Goal: Task Accomplishment & Management: Complete application form

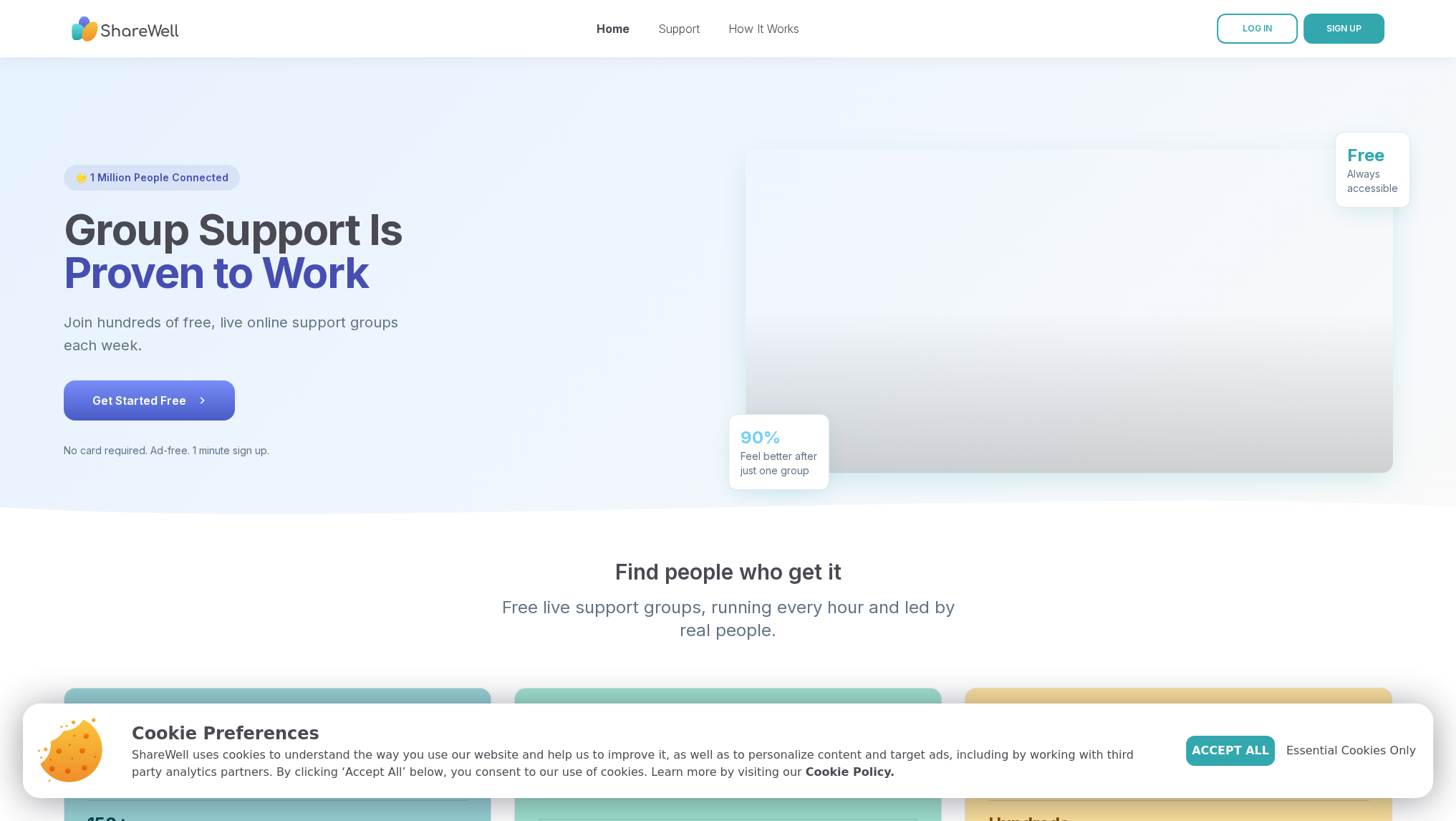
click at [175, 402] on span "Get Started Free" at bounding box center [149, 401] width 114 height 18
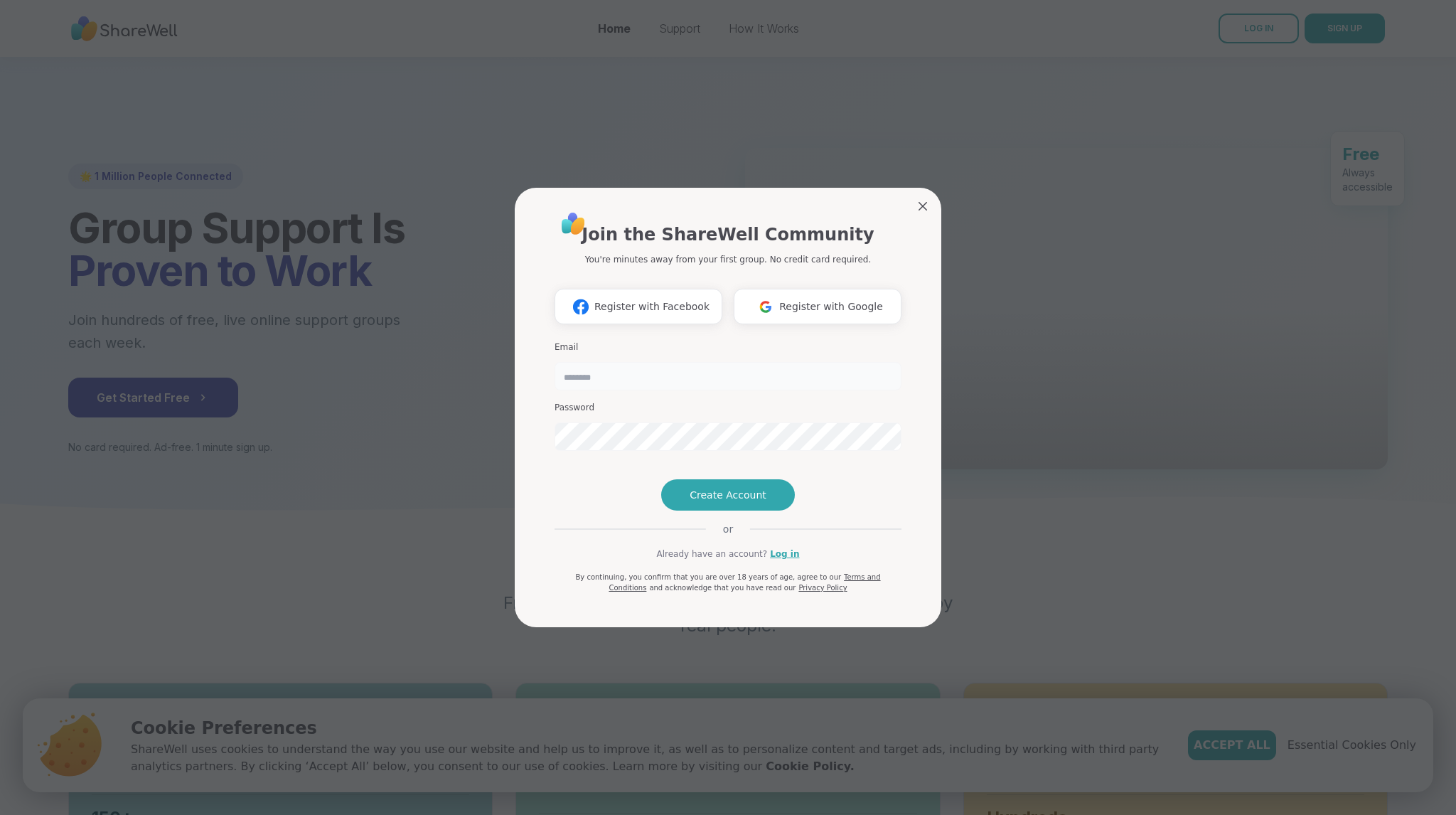
click at [626, 362] on input "email" at bounding box center [727, 376] width 347 height 28
type input "**********"
click at [484, 408] on div "**********" at bounding box center [728, 408] width 1440 height 815
click at [728, 509] on button "Create Account" at bounding box center [728, 494] width 133 height 31
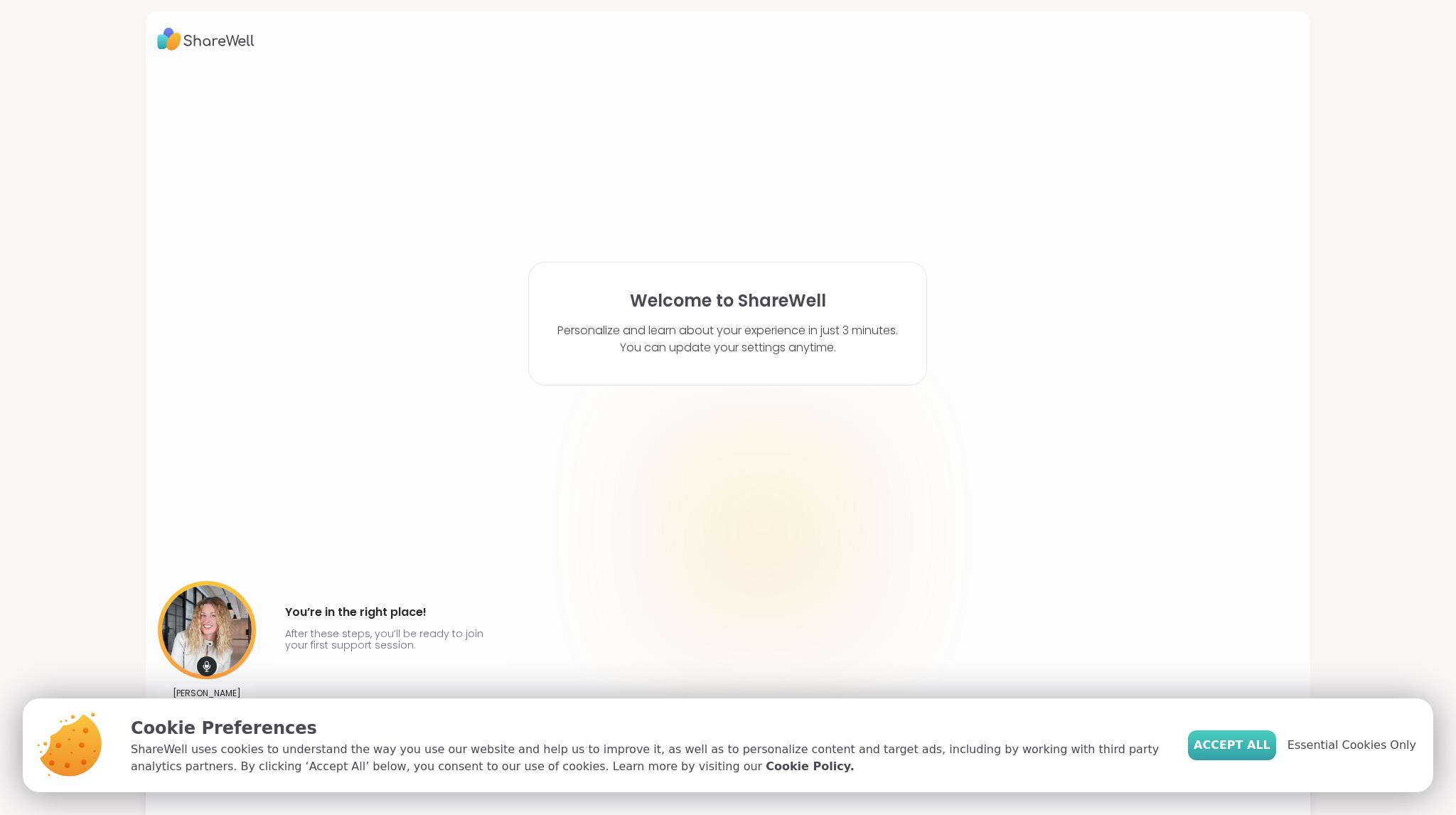
click at [1229, 746] on span "Accept All" at bounding box center [1233, 745] width 77 height 17
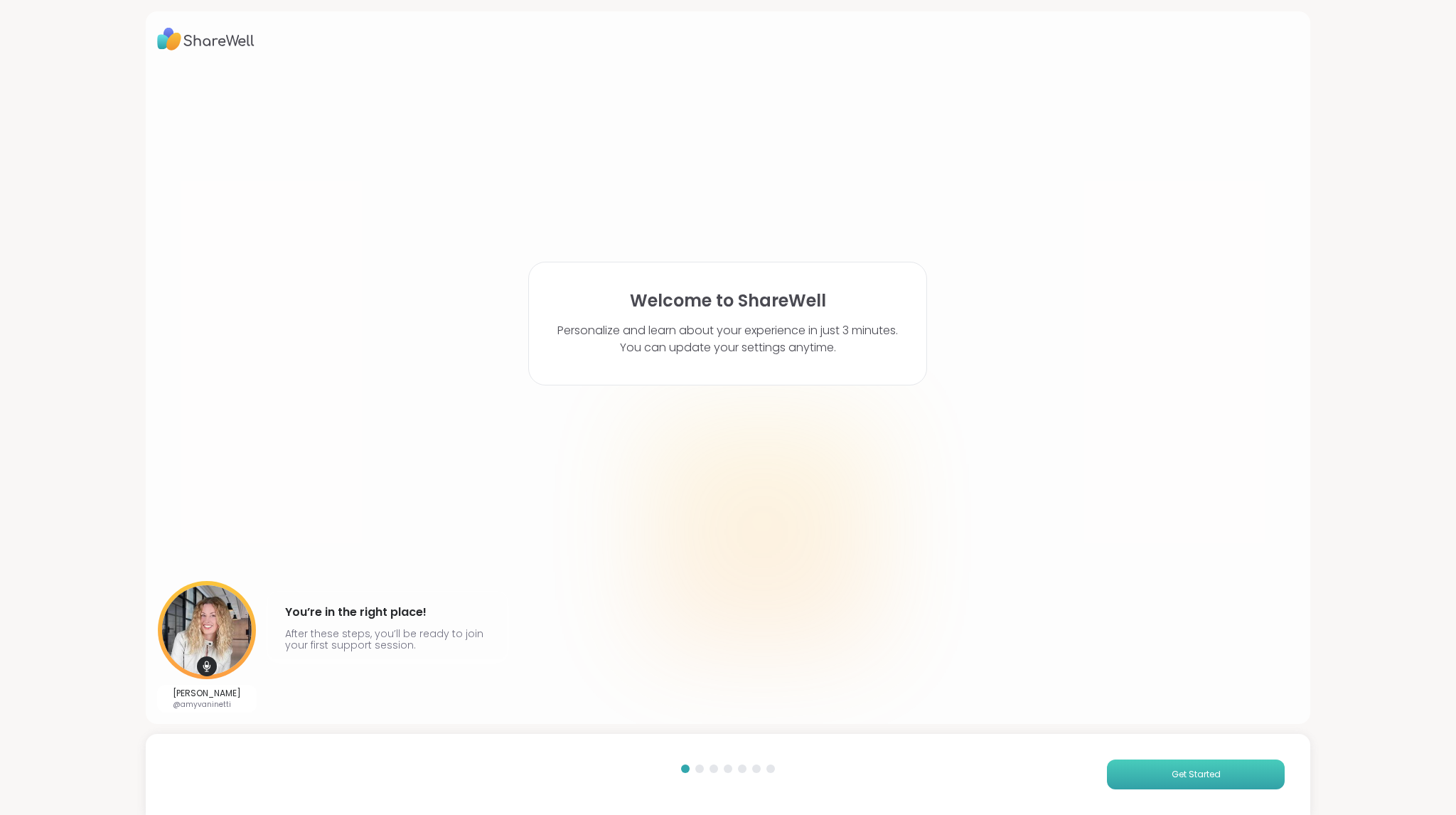
click at [1148, 777] on button "Get Started" at bounding box center [1196, 774] width 178 height 30
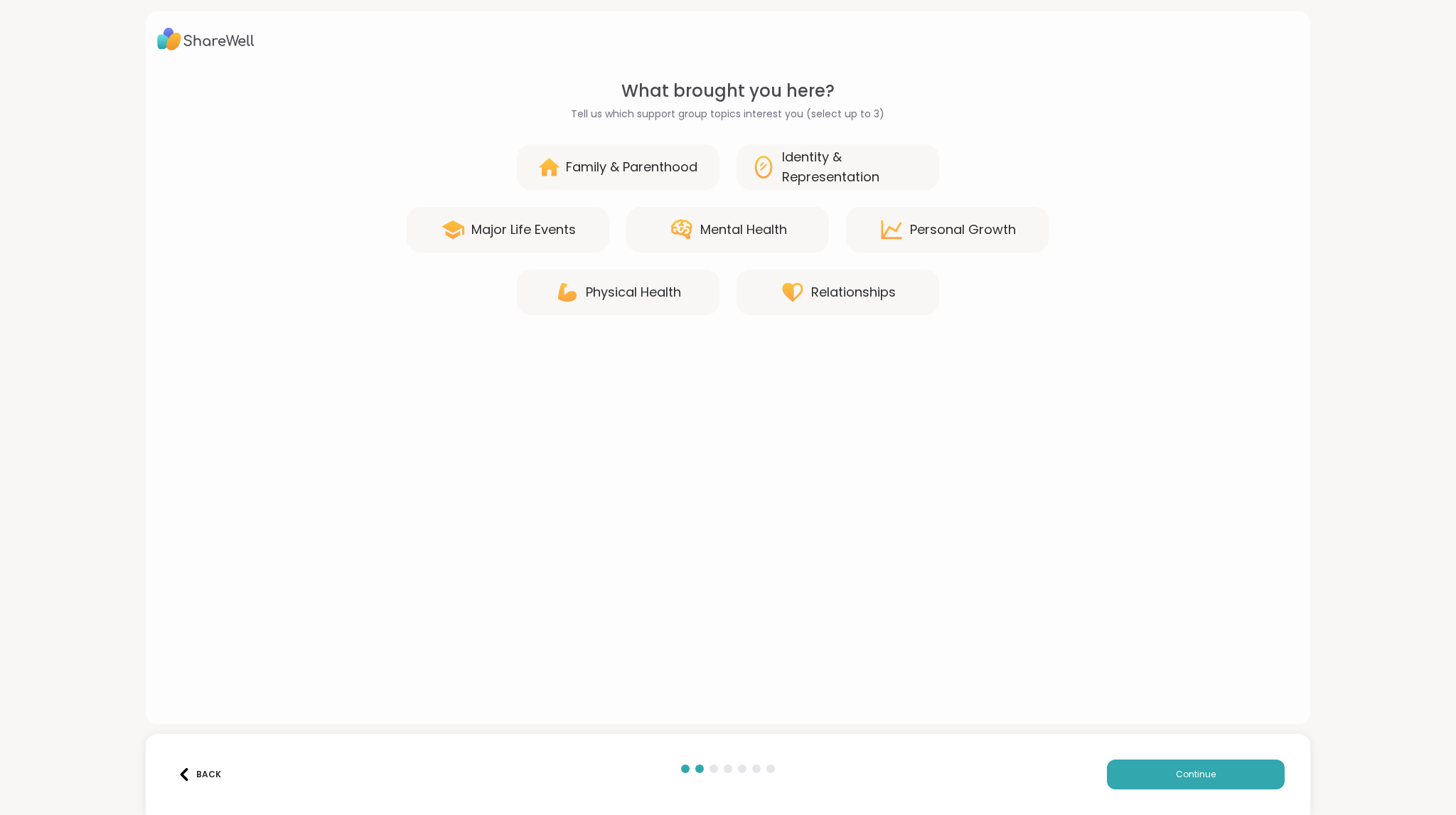
click at [691, 237] on div "Mental Health" at bounding box center [728, 229] width 203 height 45
click at [805, 171] on div "Identity & Representation" at bounding box center [854, 166] width 143 height 40
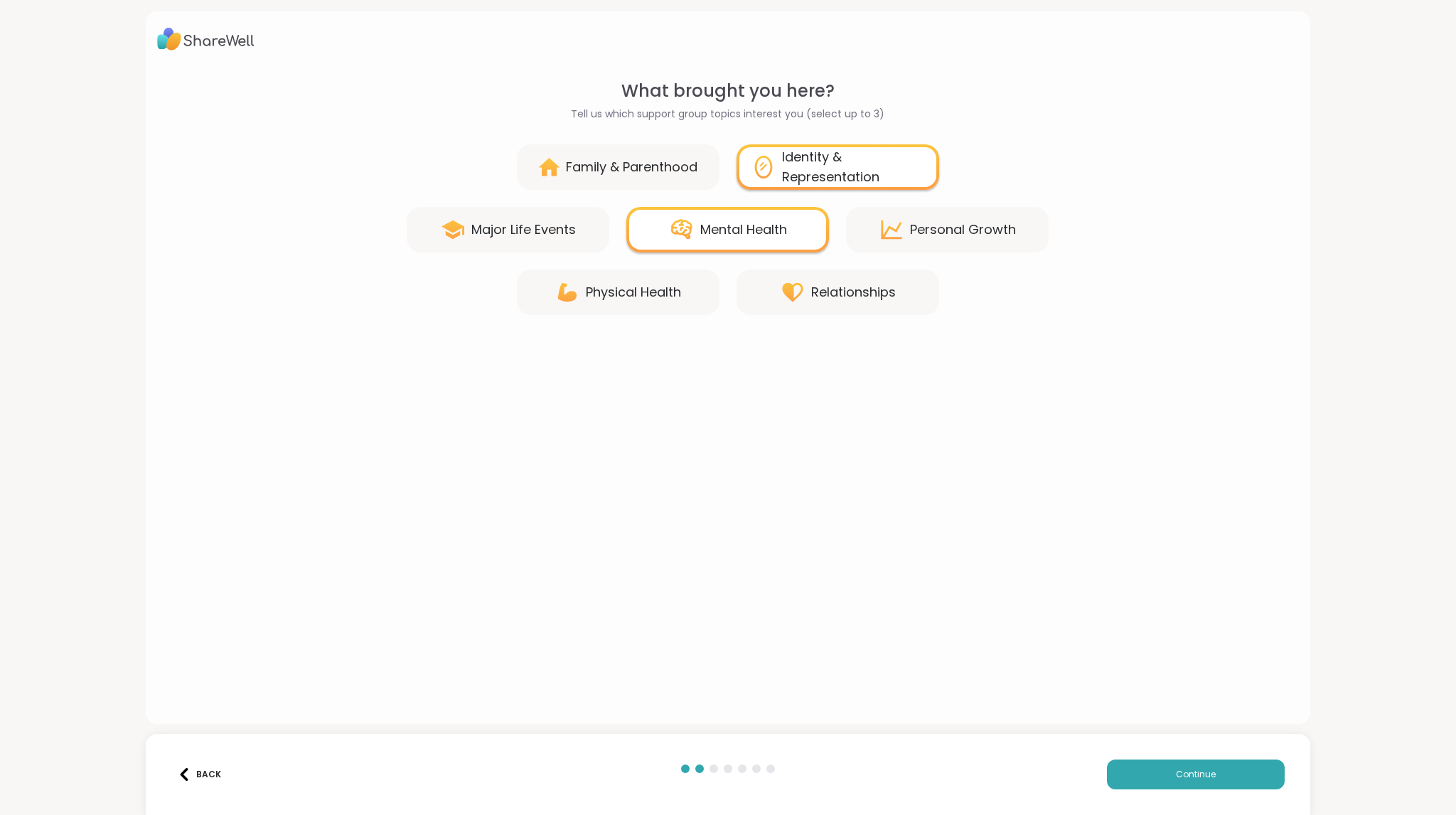
click at [797, 174] on div "Identity & Representation" at bounding box center [854, 166] width 143 height 40
click at [797, 175] on div "Identity & Representation" at bounding box center [854, 166] width 143 height 40
click at [903, 174] on div "Identity & Representation" at bounding box center [854, 166] width 143 height 40
click at [944, 231] on div "Personal Growth" at bounding box center [964, 230] width 106 height 20
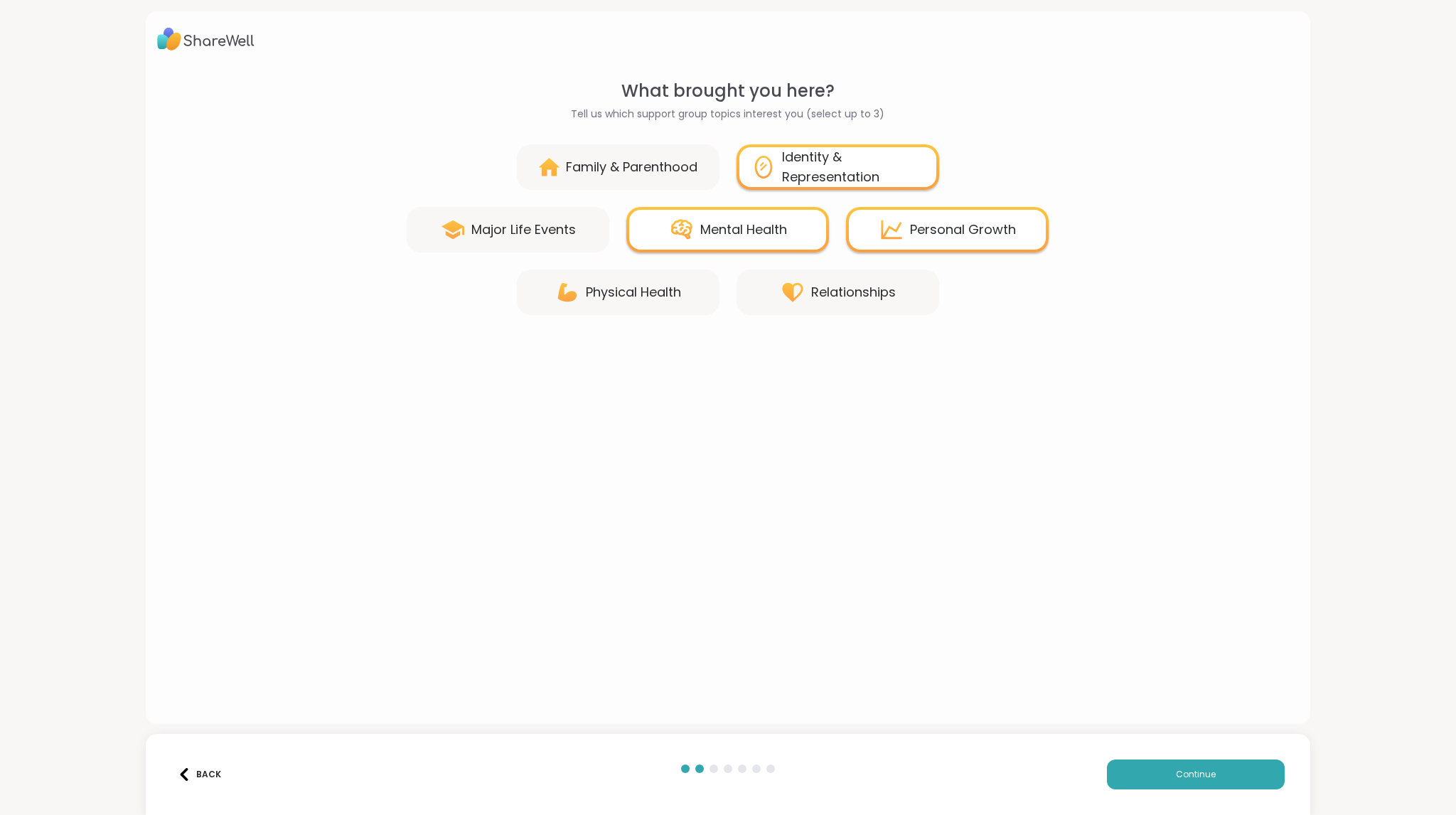
click at [567, 239] on div "Major Life Events" at bounding box center [523, 230] width 104 height 20
click at [948, 222] on div "Personal Growth" at bounding box center [964, 230] width 106 height 20
click at [894, 254] on div "Family & Parenthood Identity & Representation Major Life Events Mental Health […" at bounding box center [728, 230] width 1142 height 171
click at [899, 241] on icon at bounding box center [891, 230] width 26 height 26
click at [1191, 774] on span "Continue" at bounding box center [1195, 773] width 40 height 13
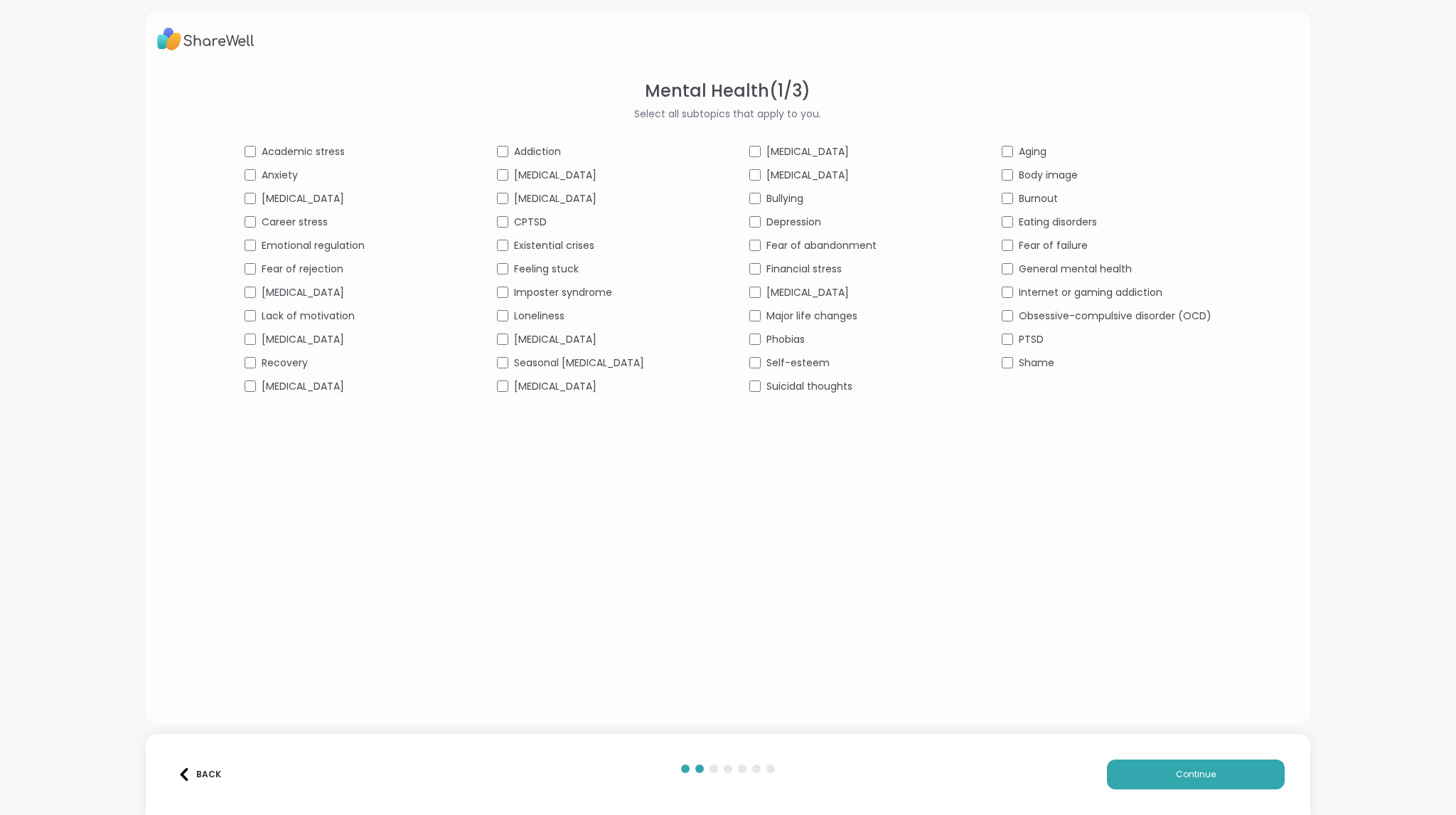
click at [532, 220] on span "CPTSD" at bounding box center [530, 221] width 33 height 14
click at [542, 249] on span "Existential crises" at bounding box center [553, 245] width 80 height 14
click at [543, 270] on span "Feeling stuck" at bounding box center [546, 268] width 65 height 14
click at [509, 387] on div "[MEDICAL_DATA]" at bounding box center [602, 386] width 210 height 14
click at [770, 228] on span "Depression" at bounding box center [794, 221] width 55 height 14
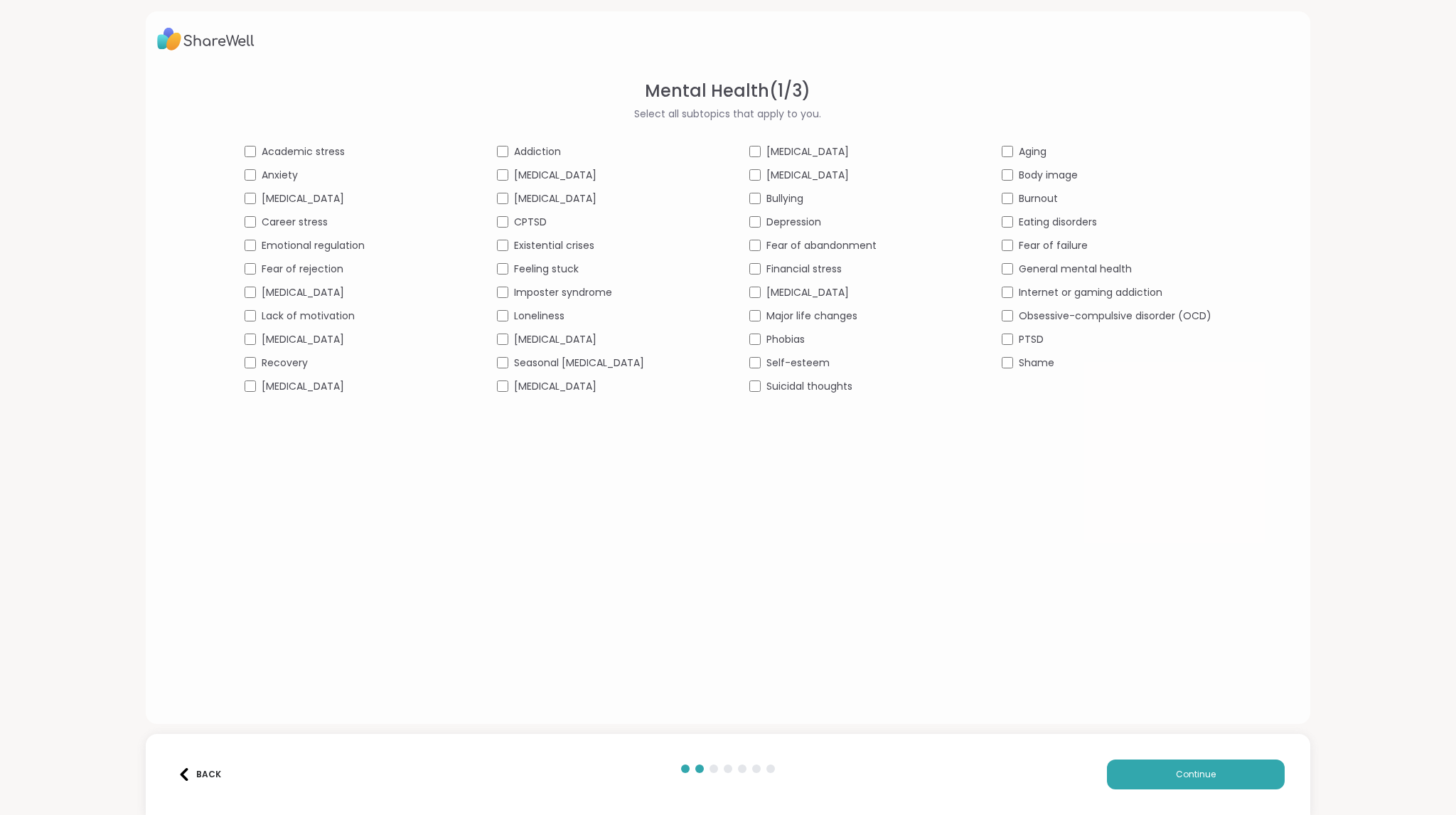
click at [770, 254] on div "Academic stress Addiction [MEDICAL_DATA] Aging Anxiety [MEDICAL_DATA] [MEDICAL_…" at bounding box center [728, 269] width 967 height 249
click at [756, 242] on div "Fear of abandonment" at bounding box center [854, 245] width 210 height 14
click at [811, 323] on span "Major life changes" at bounding box center [812, 316] width 91 height 14
click at [802, 368] on span "Self-esteem" at bounding box center [798, 362] width 64 height 14
click at [805, 390] on span "Suicidal thoughts" at bounding box center [809, 386] width 86 height 14
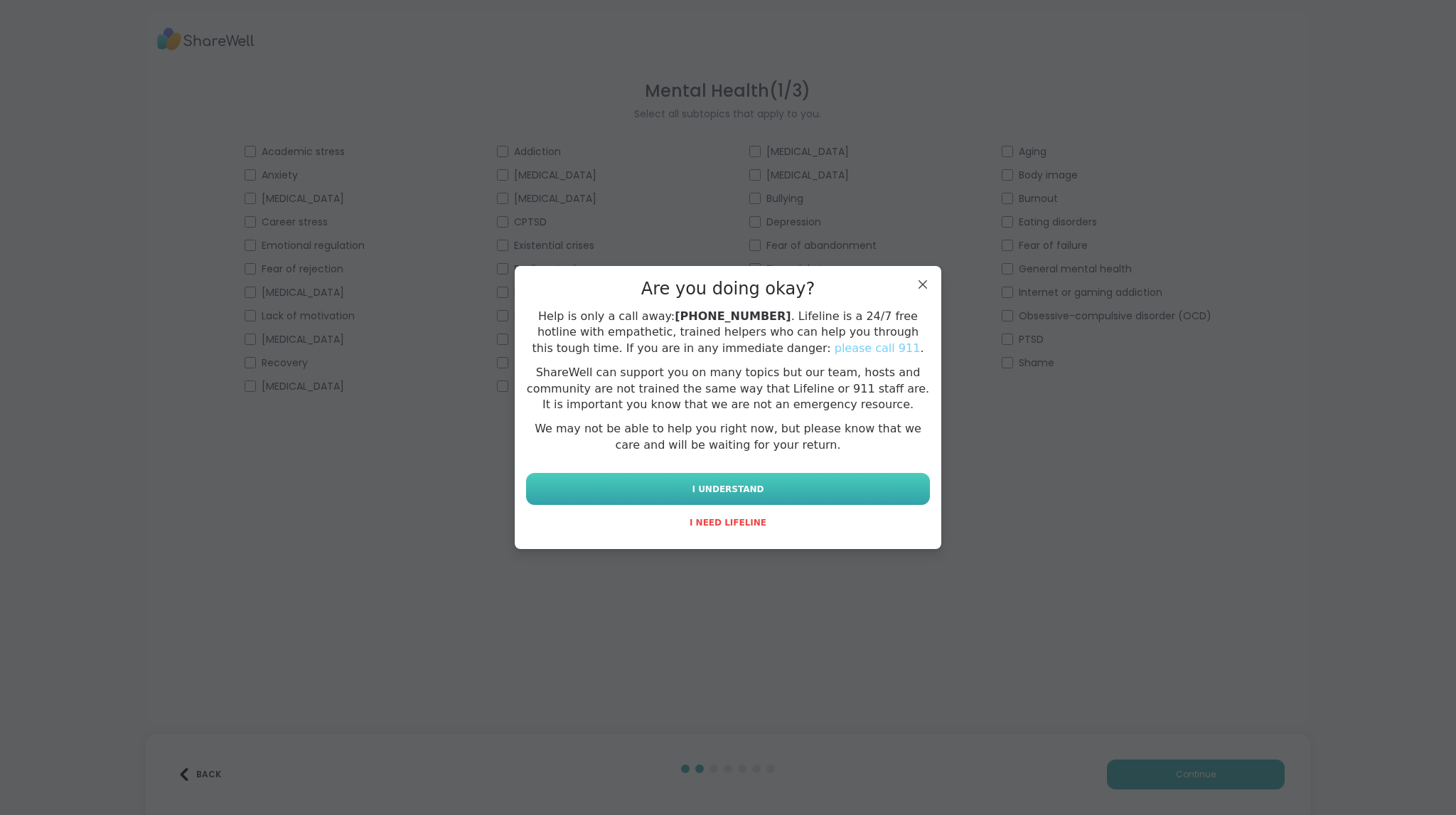
click at [814, 487] on button "I UNDERSTAND" at bounding box center [728, 489] width 404 height 32
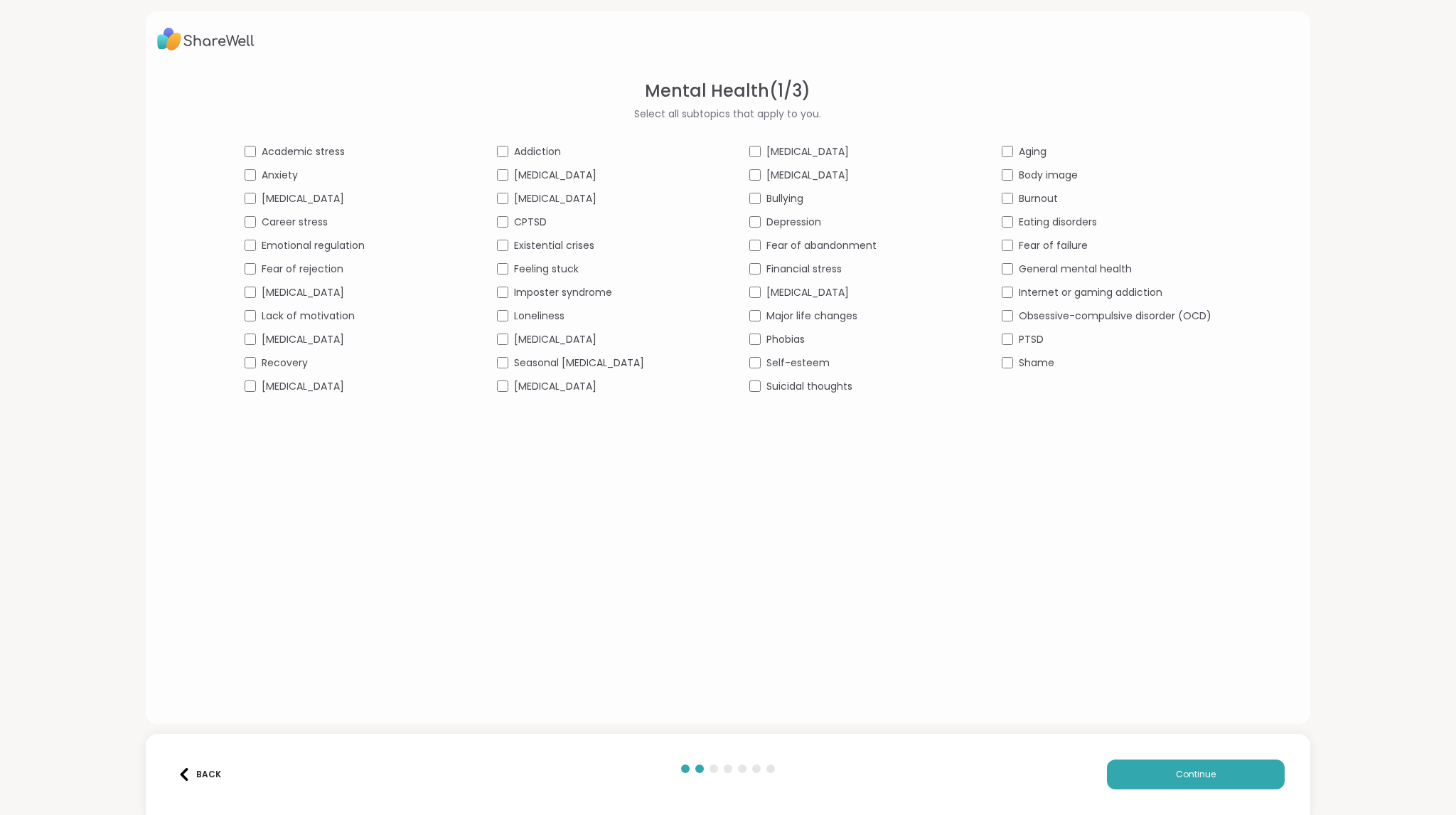
click at [1019, 201] on span "Burnout" at bounding box center [1038, 198] width 40 height 14
click at [1005, 369] on div "Shame" at bounding box center [1106, 362] width 210 height 14
click at [1209, 774] on button "Continue" at bounding box center [1196, 774] width 178 height 30
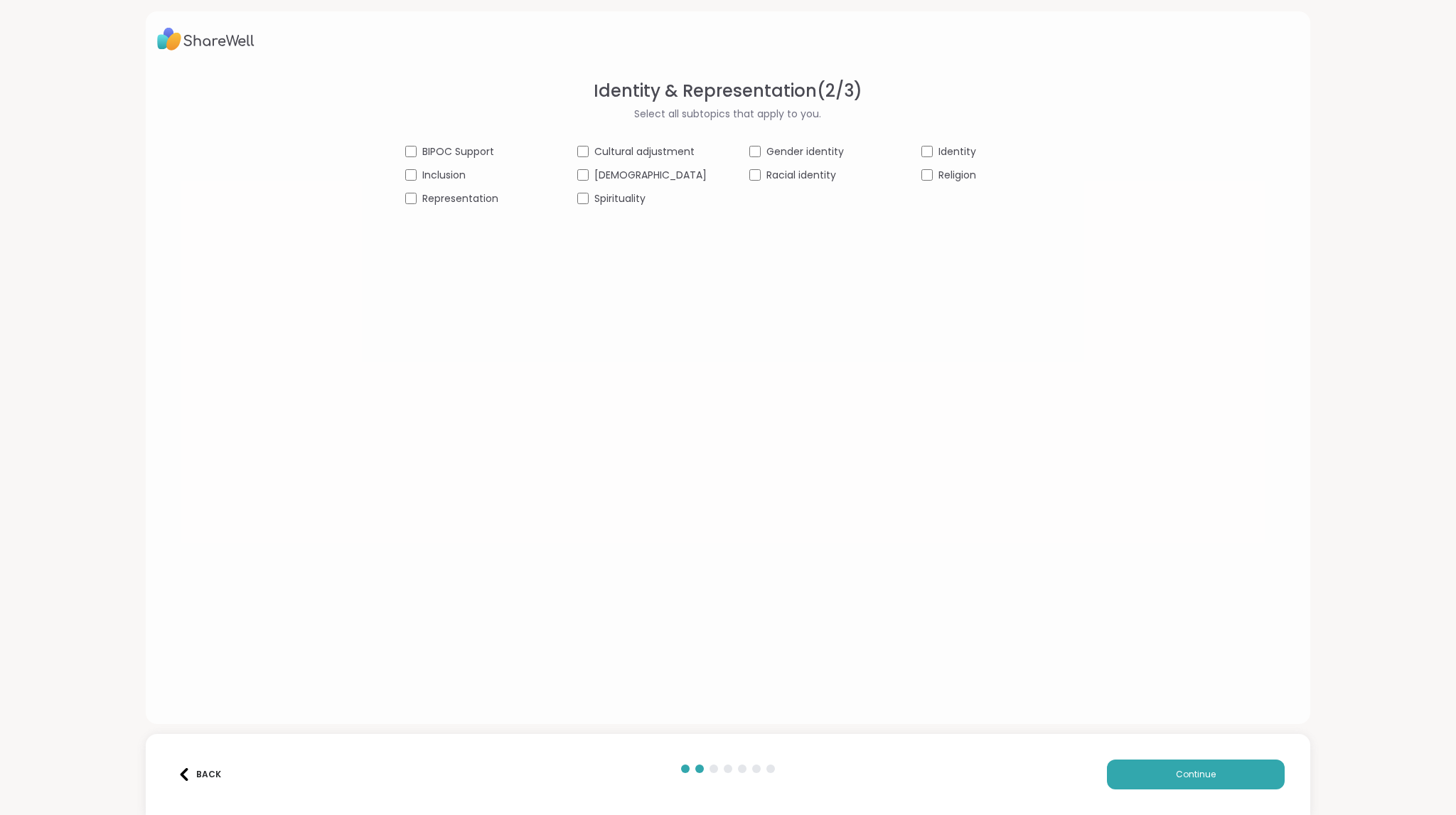
click at [598, 197] on div "Spirituality" at bounding box center [642, 198] width 129 height 14
click at [921, 157] on div "Identity" at bounding box center [986, 152] width 129 height 14
click at [916, 183] on div "BIPOC Support Cultural adjustment Gender identity Identity Inclusion [DEMOGRAPH…" at bounding box center [728, 176] width 646 height 62
click at [1249, 773] on button "Continue" at bounding box center [1196, 774] width 178 height 30
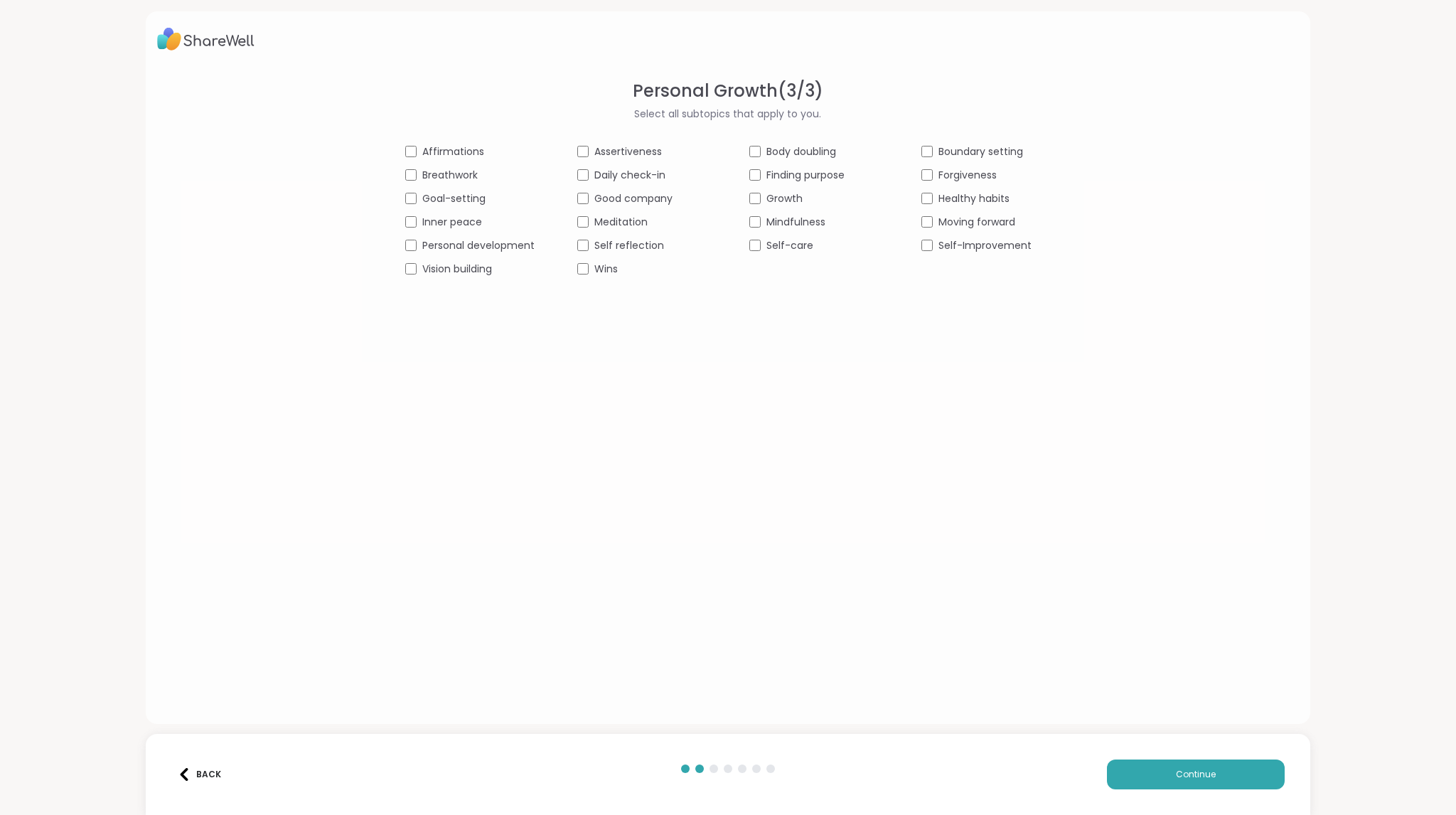
click at [416, 178] on div "Breathwork" at bounding box center [470, 175] width 129 height 14
click at [586, 222] on div "Meditation" at bounding box center [642, 221] width 129 height 14
click at [584, 245] on div "Self reflection" at bounding box center [642, 245] width 129 height 14
click at [752, 183] on div "Finding purpose" at bounding box center [814, 175] width 129 height 14
click at [751, 206] on div "Growth" at bounding box center [814, 198] width 129 height 14
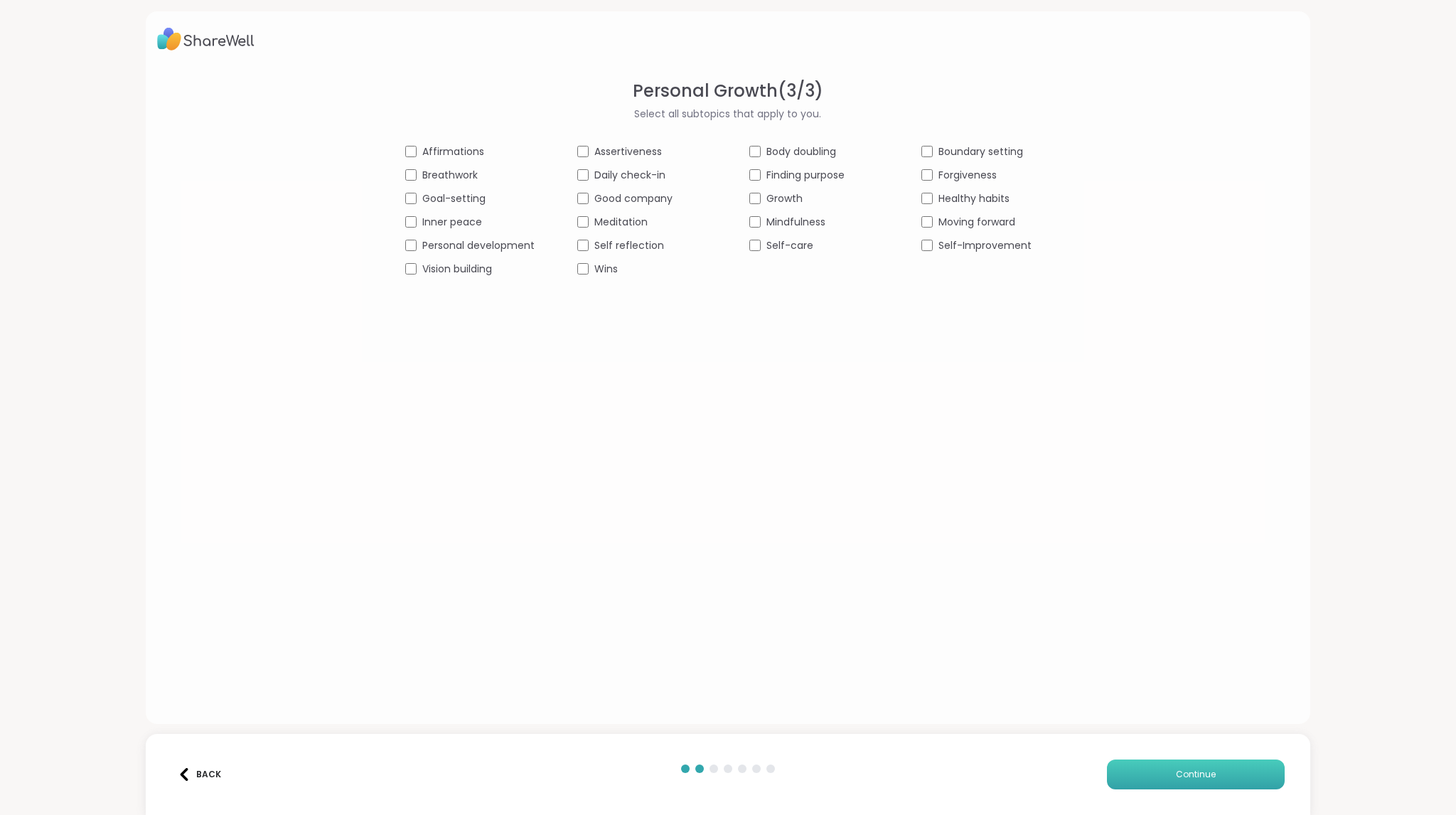
click at [1176, 774] on span "Continue" at bounding box center [1195, 773] width 40 height 13
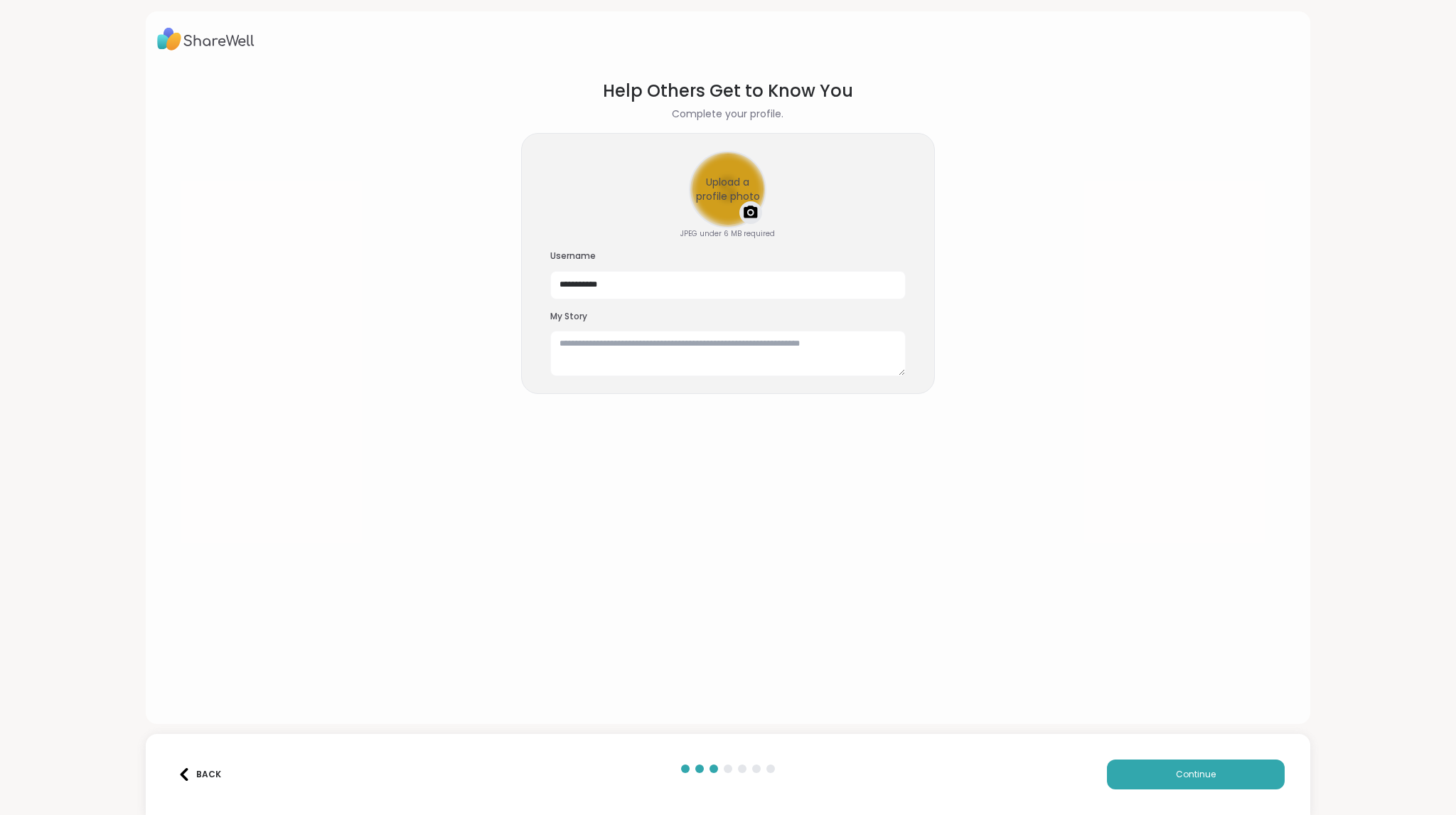
click at [725, 200] on div "Upload a profile photo" at bounding box center [727, 189] width 74 height 74
click at [747, 353] on textarea at bounding box center [728, 352] width 355 height 45
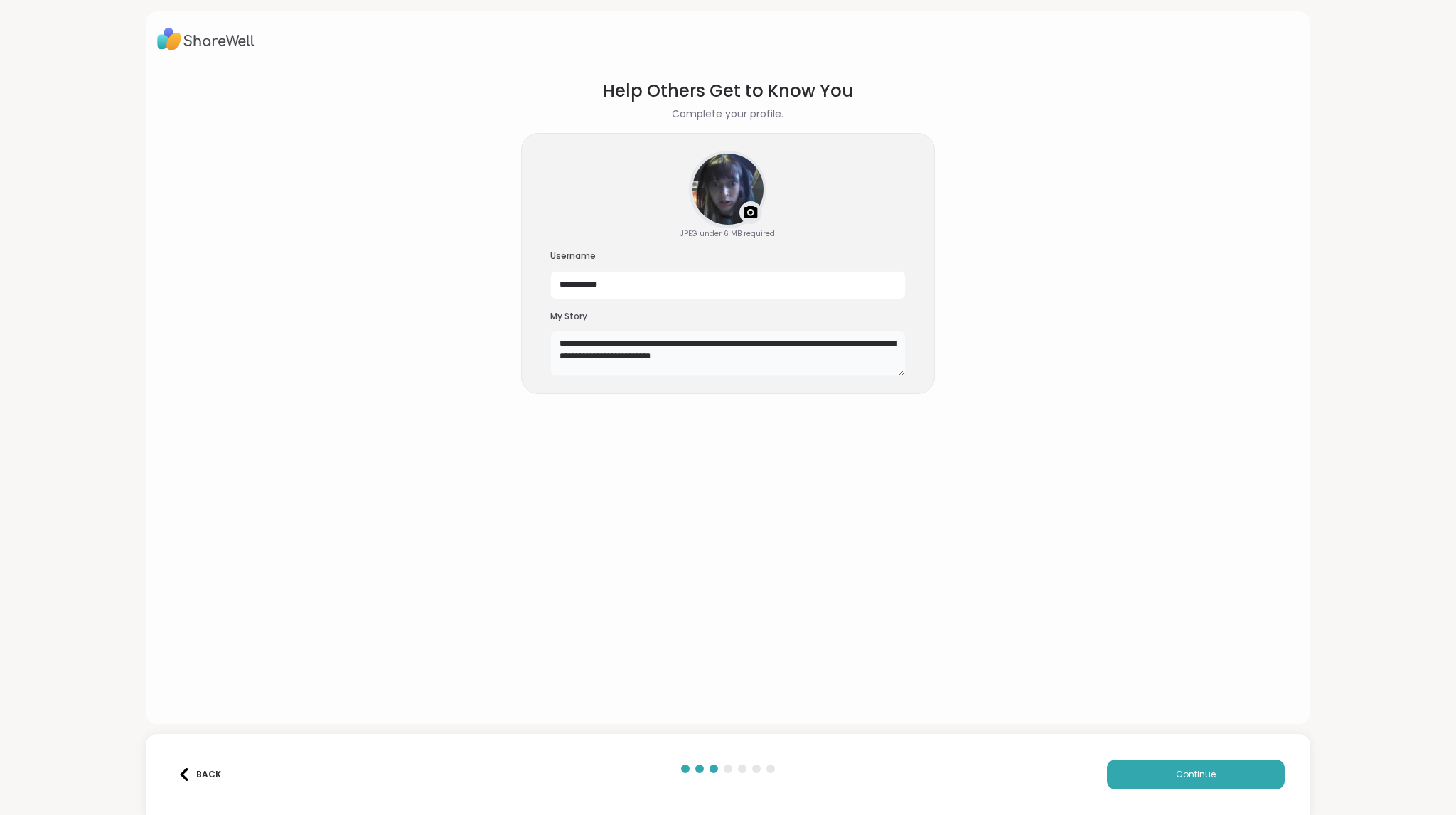
drag, startPoint x: 551, startPoint y: 341, endPoint x: 834, endPoint y: 379, distance: 285.5
click at [834, 379] on div "**********" at bounding box center [728, 264] width 414 height 262
click at [826, 368] on textarea "**********" at bounding box center [728, 352] width 355 height 45
click at [769, 357] on textarea "**********" at bounding box center [728, 352] width 355 height 45
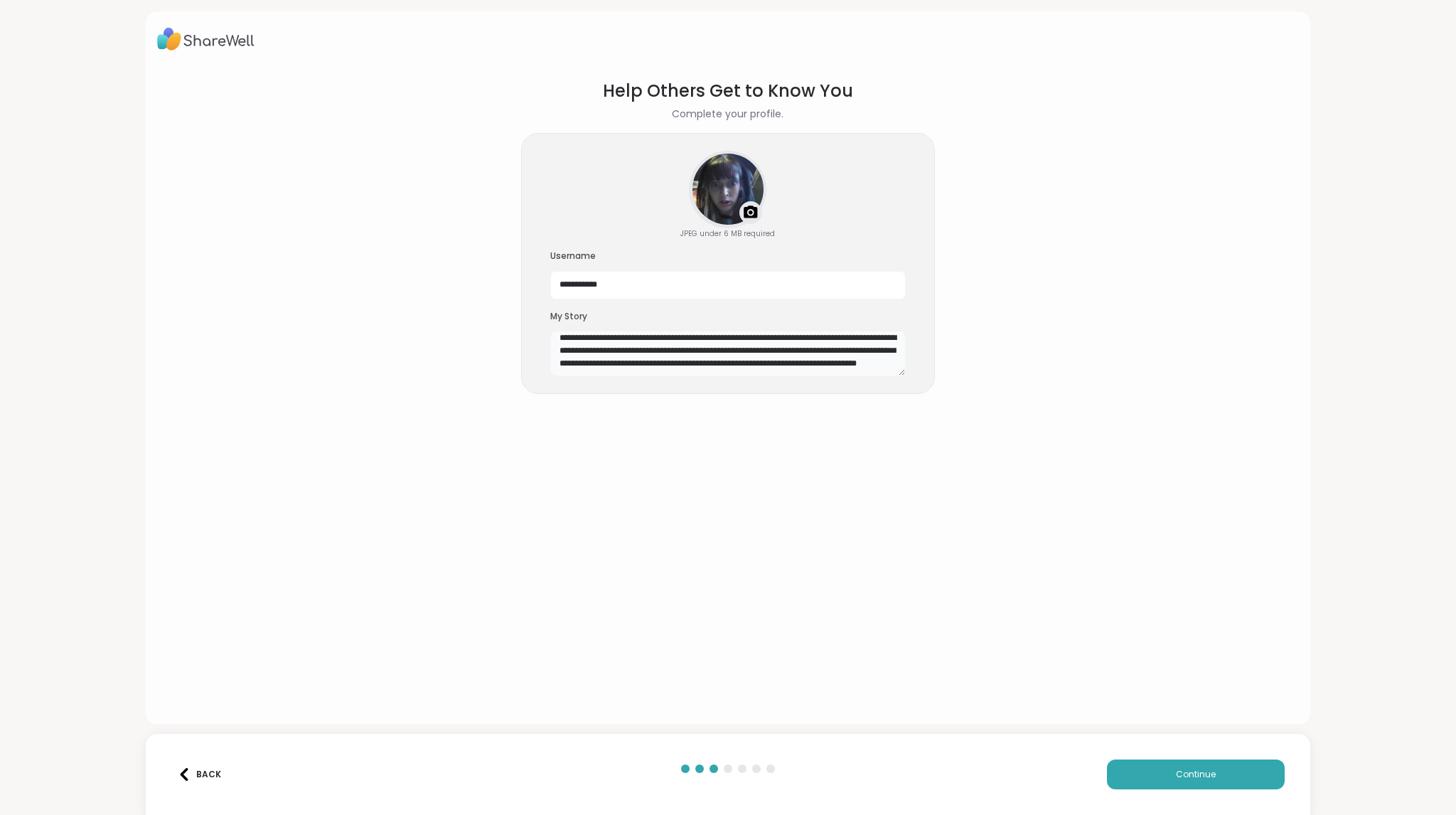
click at [776, 367] on textarea "**********" at bounding box center [728, 352] width 355 height 45
type textarea "**********"
